Goal: Task Accomplishment & Management: Manage account settings

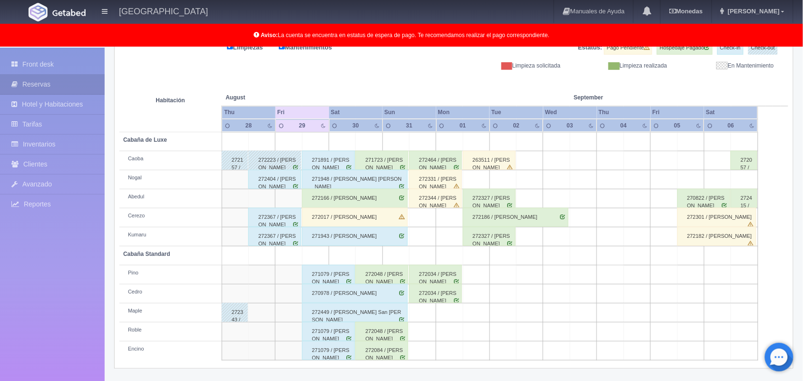
scroll to position [132, 0]
click at [282, 180] on div "272404 / [PERSON_NAME]" at bounding box center [274, 179] width 53 height 19
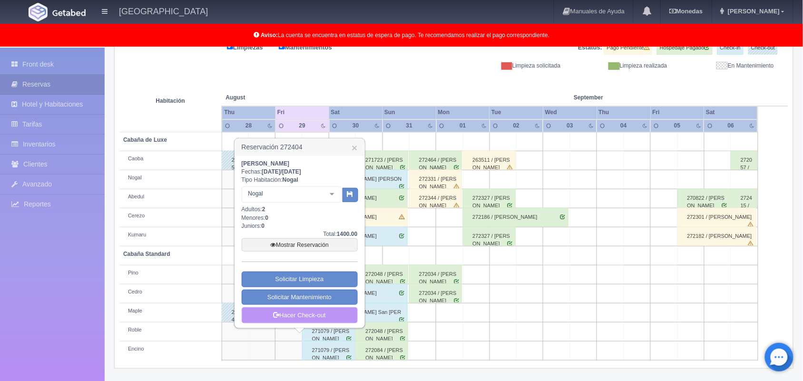
click at [295, 315] on link "Hacer Check-out" at bounding box center [300, 315] width 116 height 16
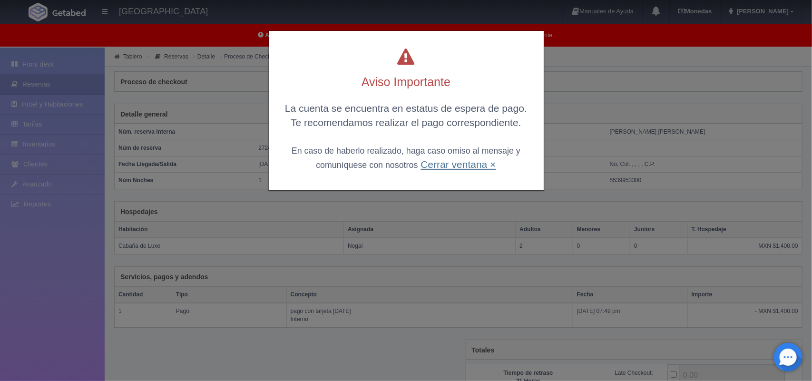
click at [464, 163] on link "Cerrar ventana ×" at bounding box center [458, 164] width 75 height 11
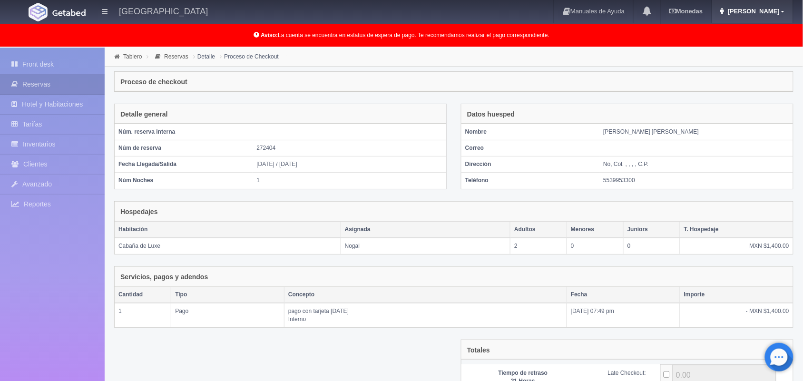
click at [780, 12] on link "[PERSON_NAME]" at bounding box center [752, 11] width 81 height 23
click at [764, 42] on link "Salir / Log Out" at bounding box center [754, 45] width 75 height 12
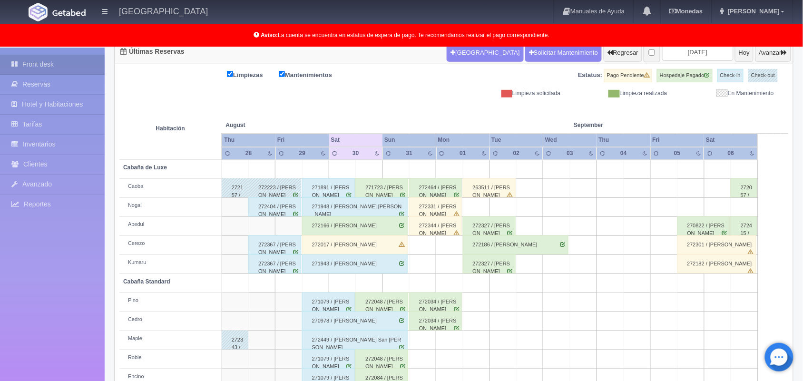
scroll to position [132, 0]
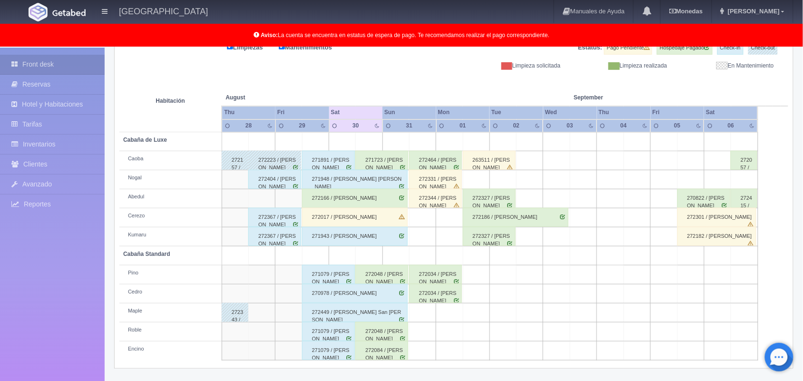
click at [277, 184] on div "272404 / [PERSON_NAME]" at bounding box center [274, 179] width 53 height 19
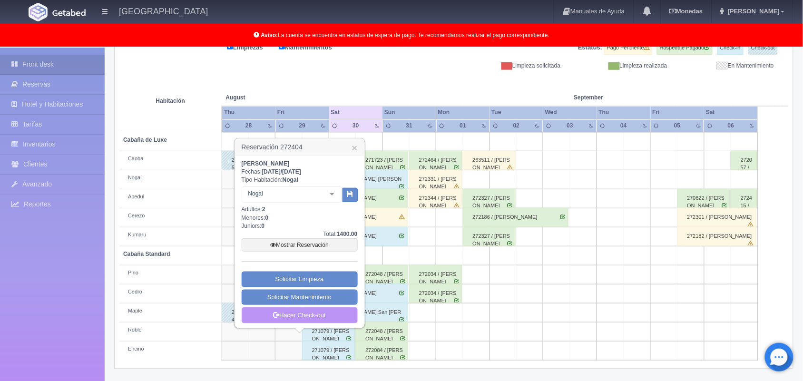
click at [303, 318] on link "Hacer Check-out" at bounding box center [300, 315] width 116 height 16
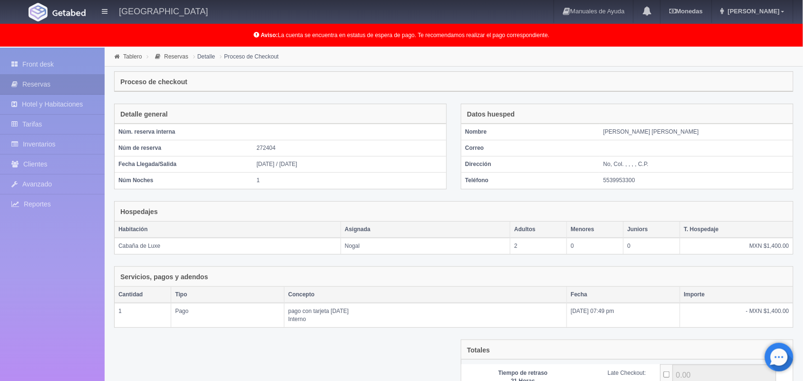
scroll to position [103, 0]
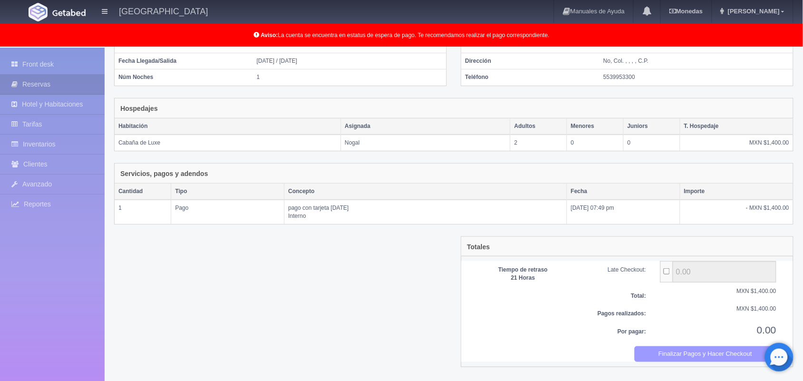
click at [667, 361] on button "Finalizar Pagos y Hacer Checkout" at bounding box center [706, 354] width 142 height 16
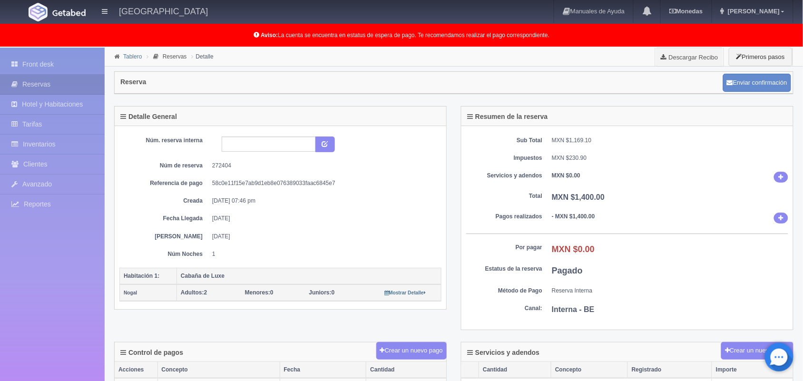
click at [124, 56] on link "Tablero" at bounding box center [132, 56] width 19 height 7
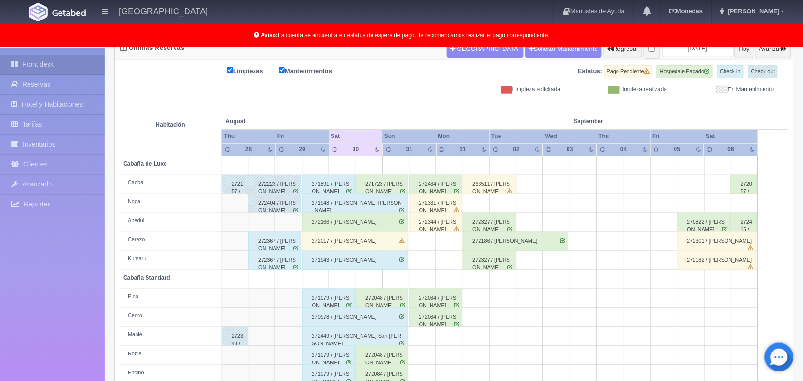
scroll to position [132, 0]
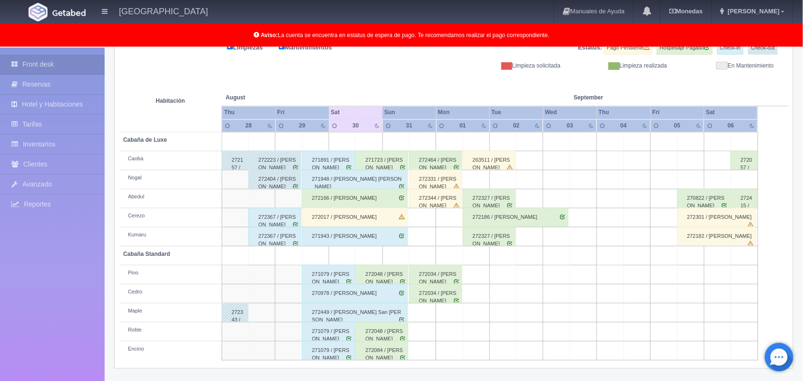
click at [290, 221] on div "272367 / Eduardo David Santos Espinoza" at bounding box center [274, 217] width 53 height 19
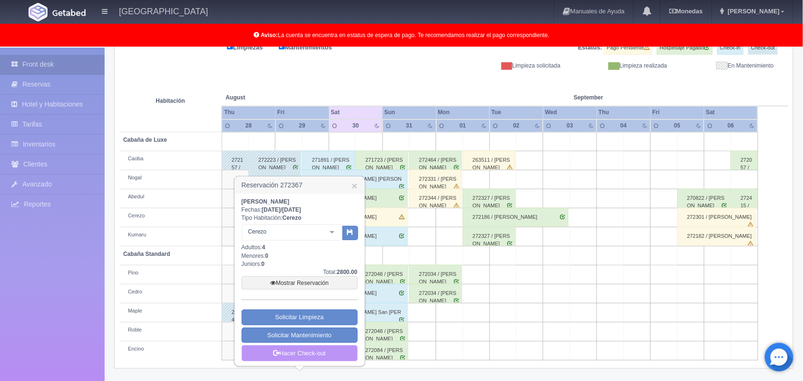
click at [305, 356] on link "Hacer Check-out" at bounding box center [300, 353] width 116 height 16
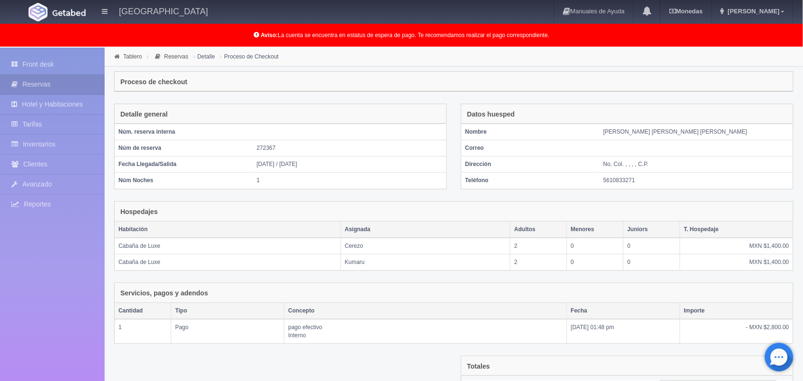
scroll to position [120, 0]
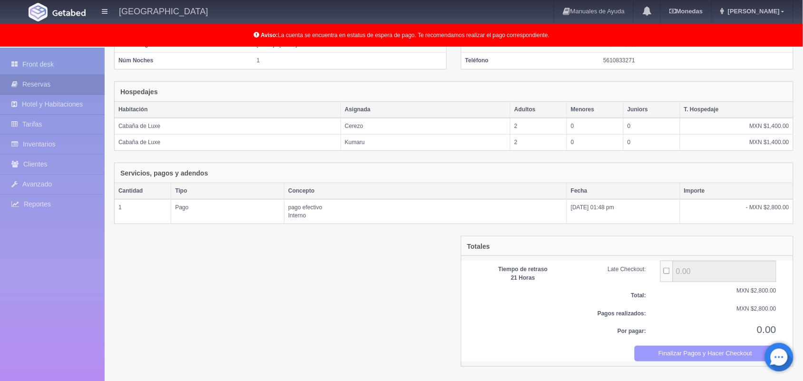
click at [696, 355] on button "Finalizar Pagos y Hacer Checkout" at bounding box center [706, 354] width 142 height 16
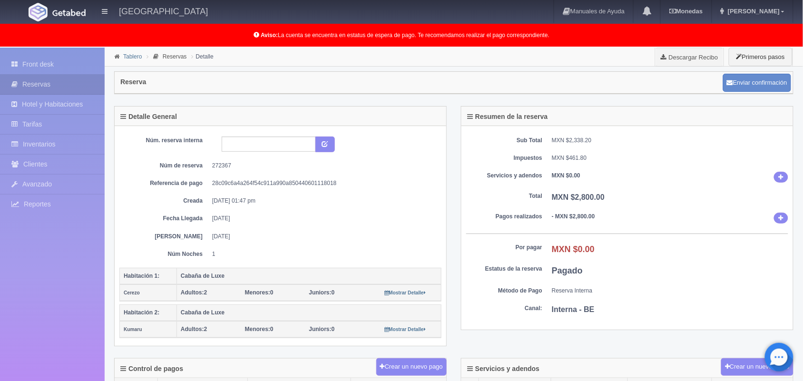
click at [129, 57] on link "Tablero" at bounding box center [132, 56] width 19 height 7
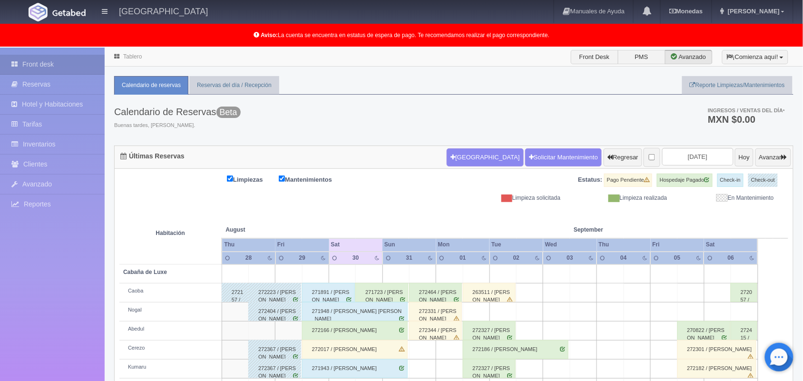
scroll to position [132, 0]
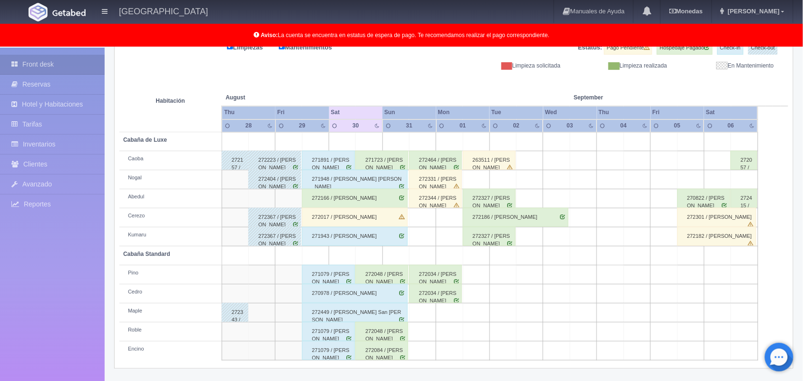
click at [386, 162] on div "271723 / JAvier Sanchez" at bounding box center [381, 160] width 53 height 19
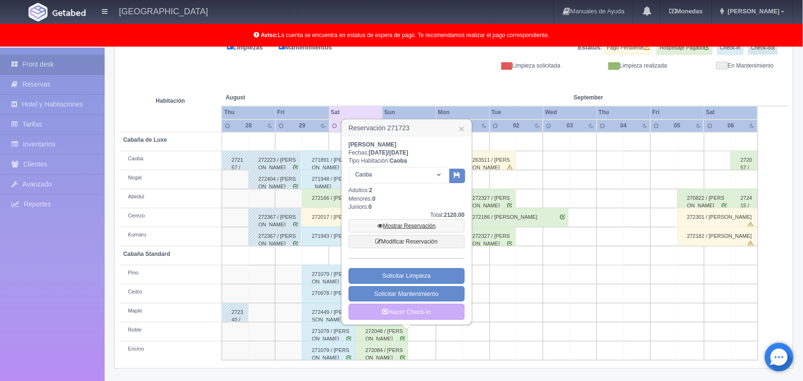
click at [404, 225] on link "Mostrar Reservación" at bounding box center [407, 225] width 116 height 13
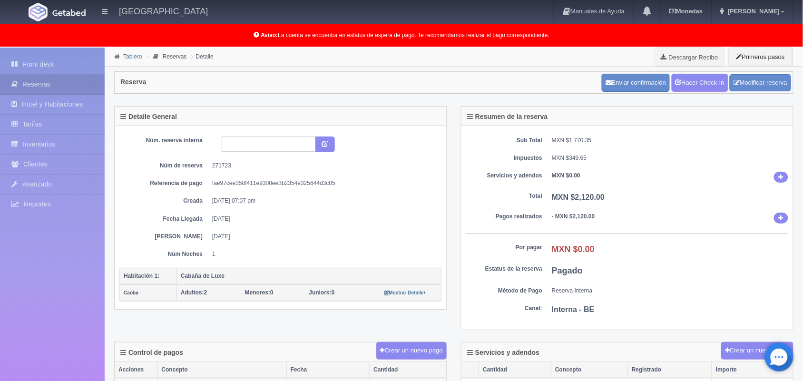
click at [129, 59] on link "Tablero" at bounding box center [132, 56] width 19 height 7
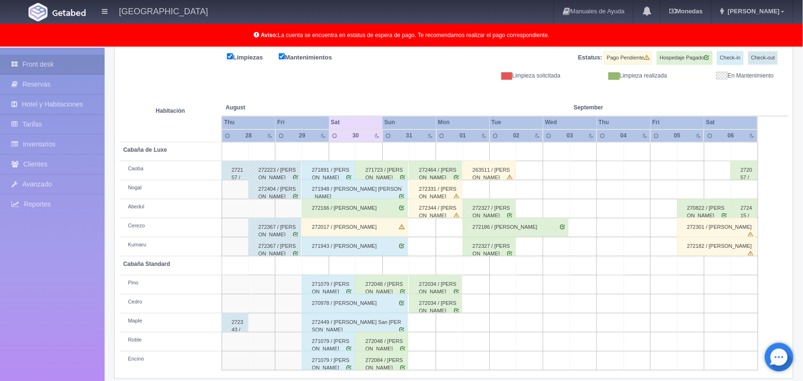
scroll to position [132, 0]
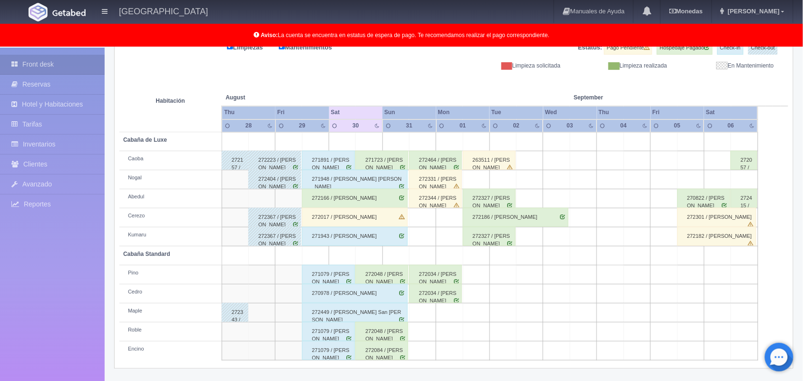
click at [376, 281] on div "272048 / Susana Ramírez Vargas" at bounding box center [381, 274] width 53 height 19
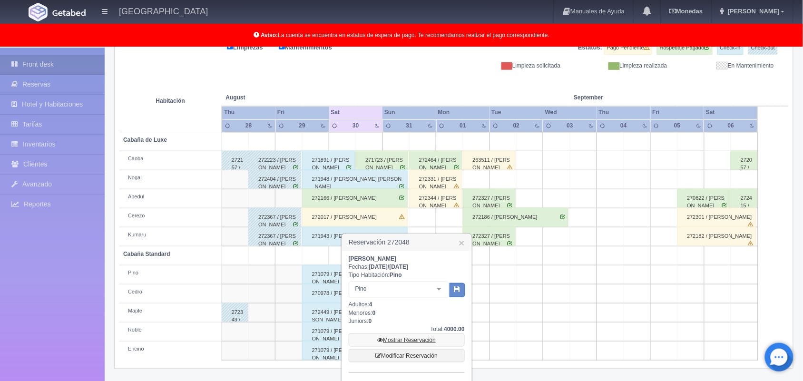
click at [401, 341] on link "Mostrar Reservación" at bounding box center [407, 339] width 116 height 13
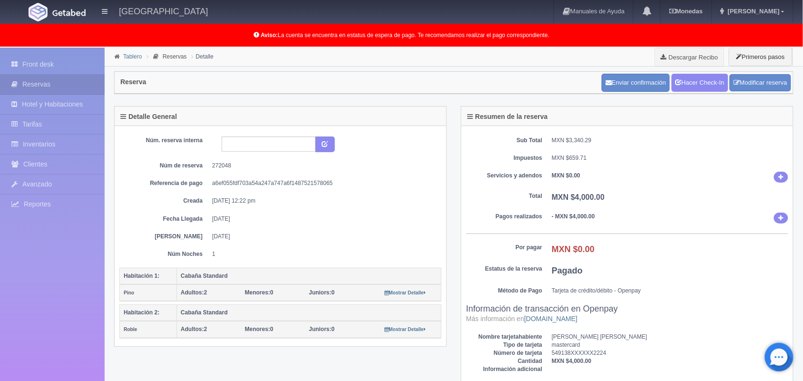
click at [134, 56] on link "Tablero" at bounding box center [132, 56] width 19 height 7
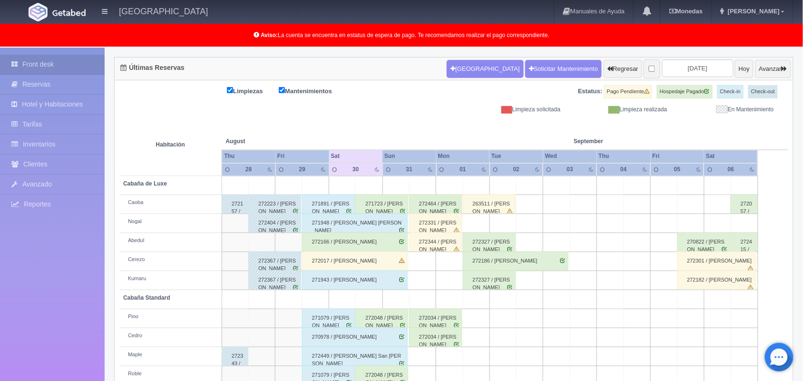
scroll to position [132, 0]
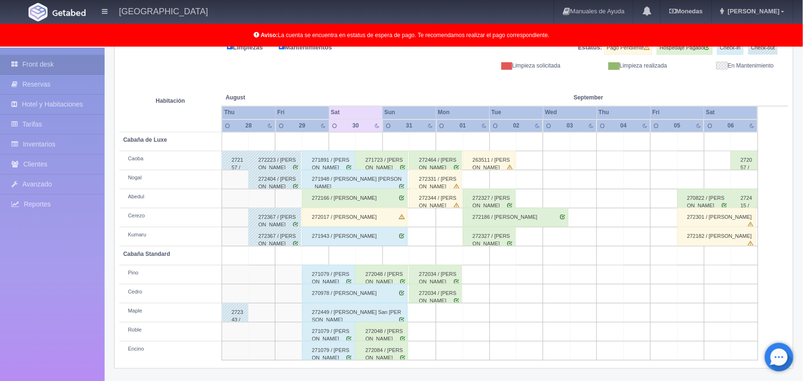
drag, startPoint x: 396, startPoint y: 355, endPoint x: 396, endPoint y: 360, distance: 4.8
click at [396, 360] on div "272084 / Erick Miguel Aldama Martinez" at bounding box center [381, 350] width 53 height 19
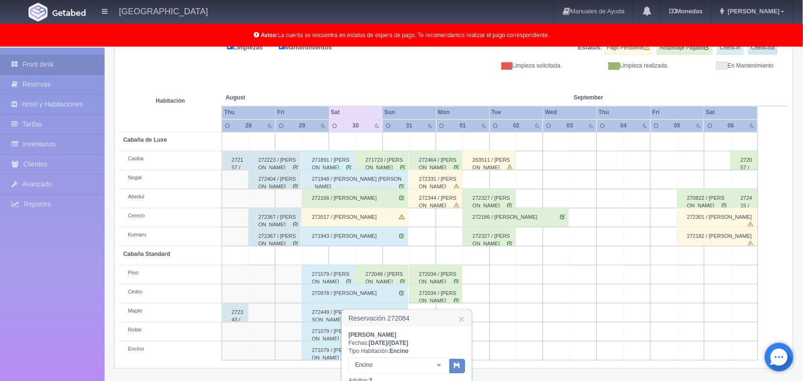
scroll to position [273, 0]
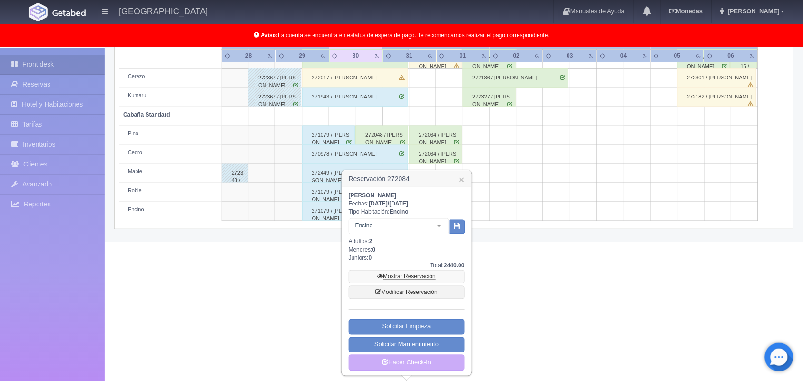
click at [399, 277] on link "Mostrar Reservación" at bounding box center [407, 276] width 116 height 13
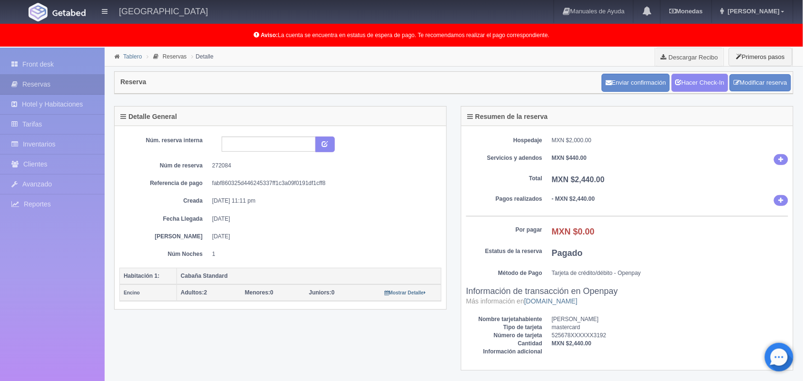
click at [127, 58] on link "Tablero" at bounding box center [132, 56] width 19 height 7
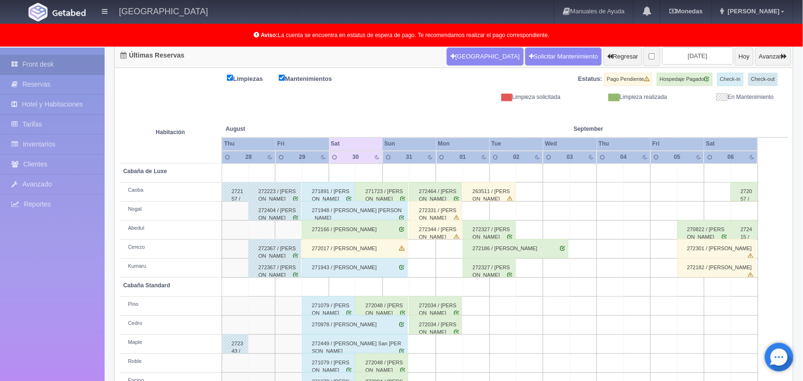
scroll to position [132, 0]
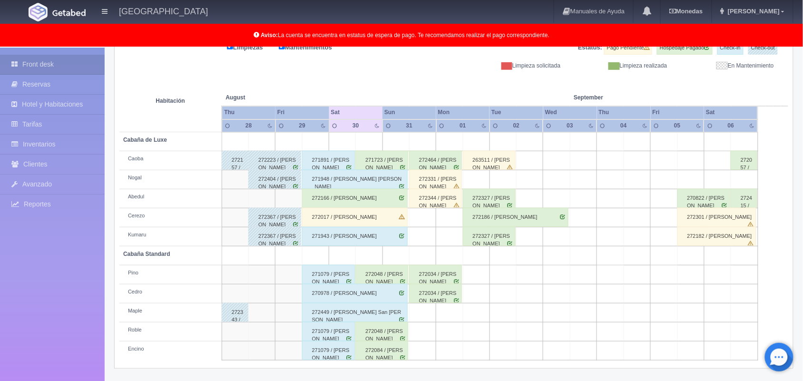
click at [391, 353] on div "272084 / [PERSON_NAME]" at bounding box center [381, 350] width 53 height 19
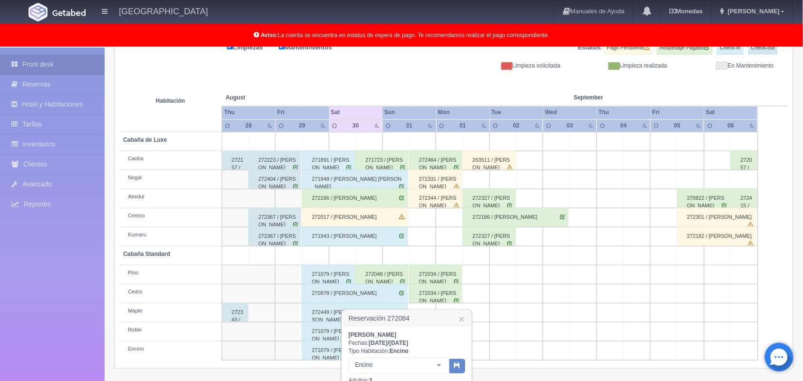
scroll to position [273, 0]
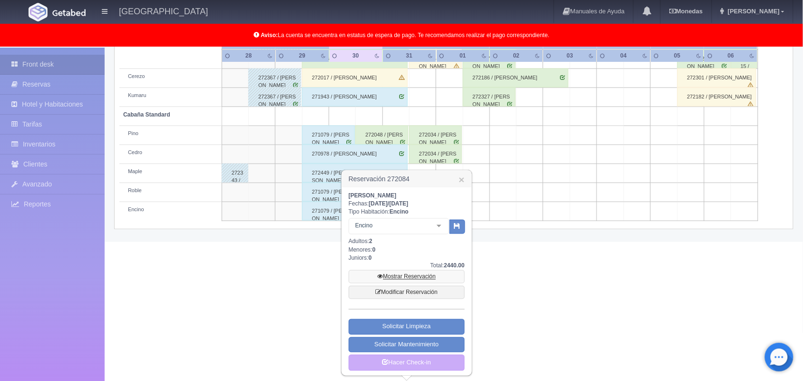
click at [405, 275] on link "Mostrar Reservación" at bounding box center [407, 276] width 116 height 13
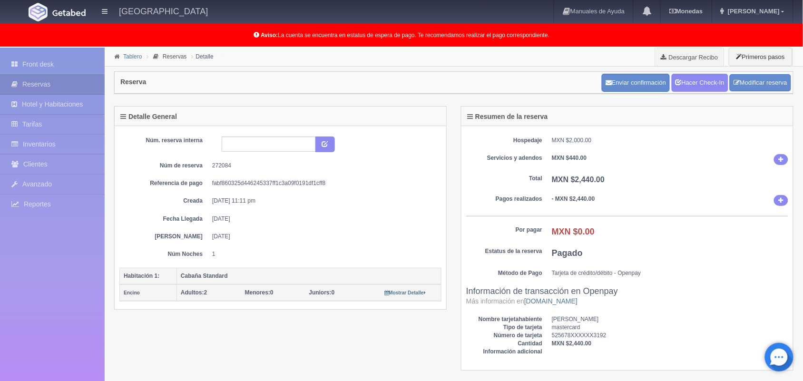
click at [129, 57] on link "Tablero" at bounding box center [132, 56] width 19 height 7
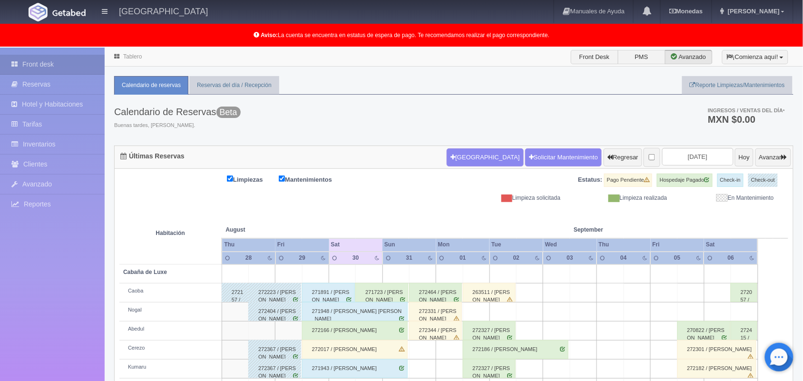
scroll to position [132, 0]
